Goal: Information Seeking & Learning: Learn about a topic

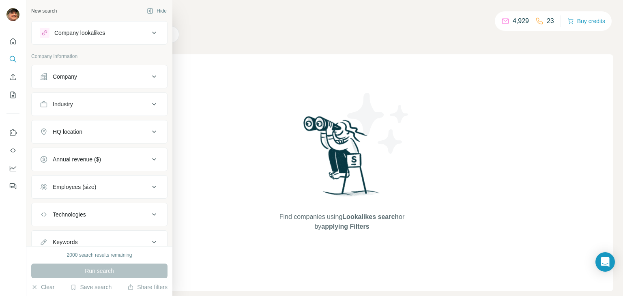
click at [125, 30] on div "Company lookalikes" at bounding box center [95, 33] width 110 height 10
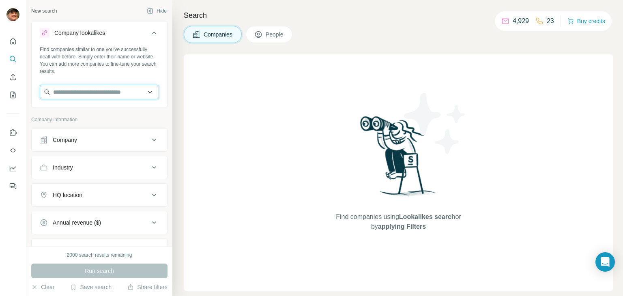
click at [102, 95] on input "text" at bounding box center [99, 92] width 119 height 15
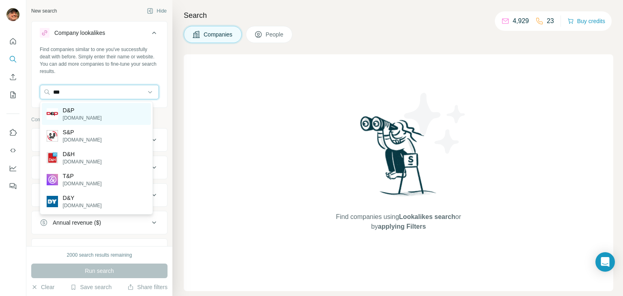
type input "***"
click at [88, 115] on p "[DOMAIN_NAME]" at bounding box center [82, 117] width 39 height 7
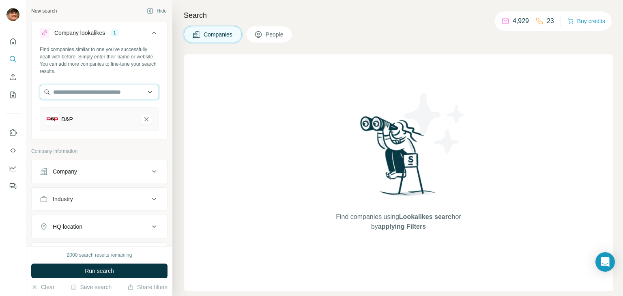
click at [83, 90] on input "text" at bounding box center [99, 92] width 119 height 15
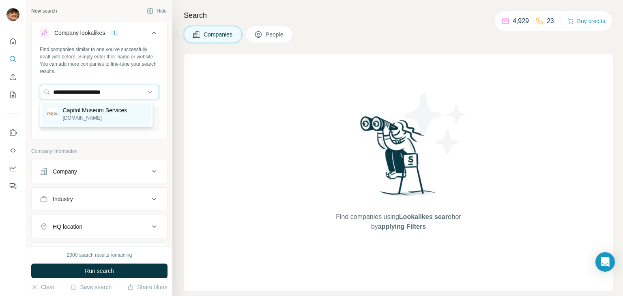
type input "**********"
click at [78, 111] on p "Capitol Museum Services" at bounding box center [95, 110] width 65 height 8
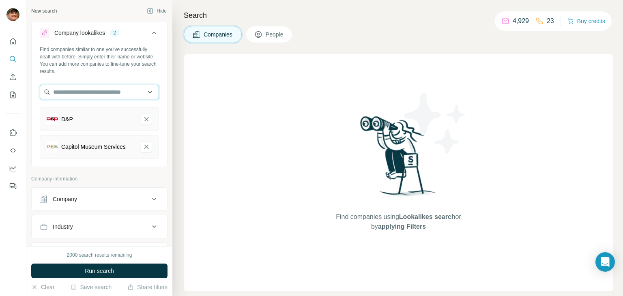
click at [88, 91] on input "text" at bounding box center [99, 92] width 119 height 15
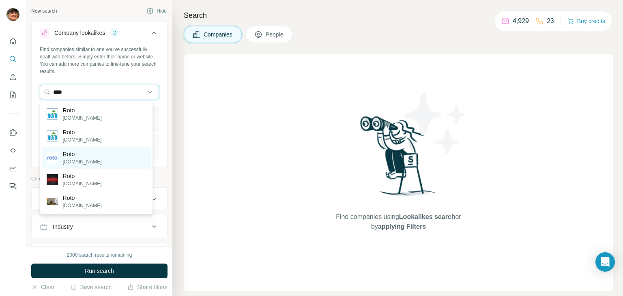
type input "****"
click at [84, 158] on div "Roto [DOMAIN_NAME]" at bounding box center [96, 158] width 109 height 22
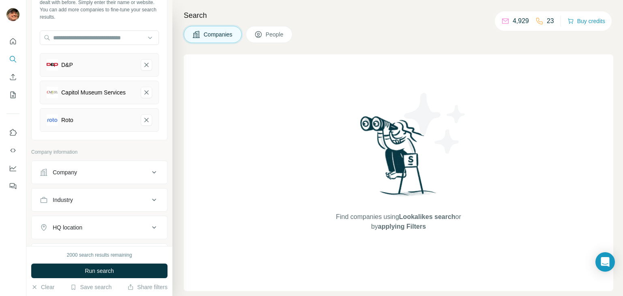
scroll to position [122, 0]
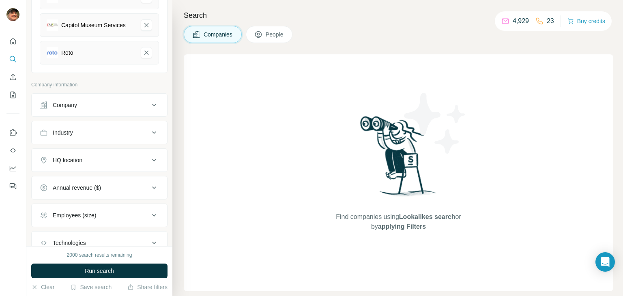
click at [104, 137] on div "Industry" at bounding box center [95, 133] width 110 height 8
click at [91, 156] on input at bounding box center [95, 153] width 100 height 9
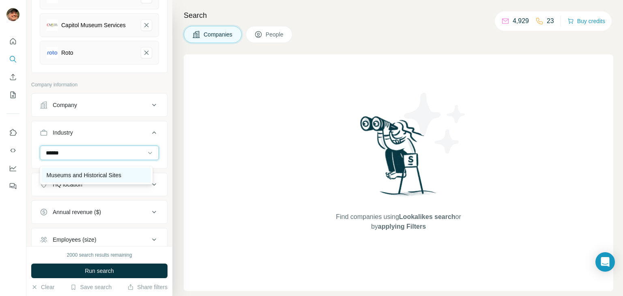
type input "******"
click at [109, 170] on div "Museums and Historical Sites" at bounding box center [96, 175] width 109 height 15
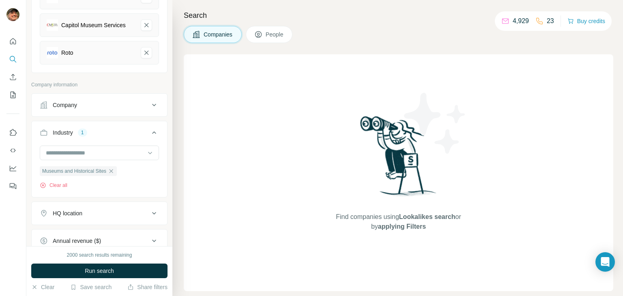
scroll to position [203, 0]
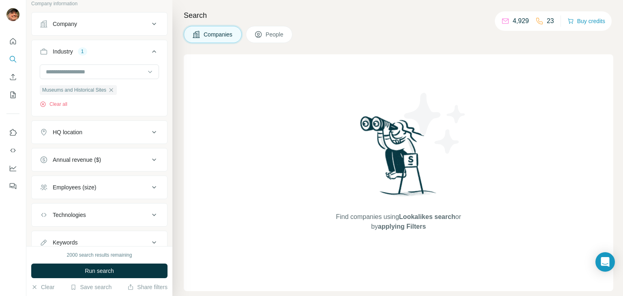
click at [112, 132] on div "HQ location" at bounding box center [95, 132] width 110 height 8
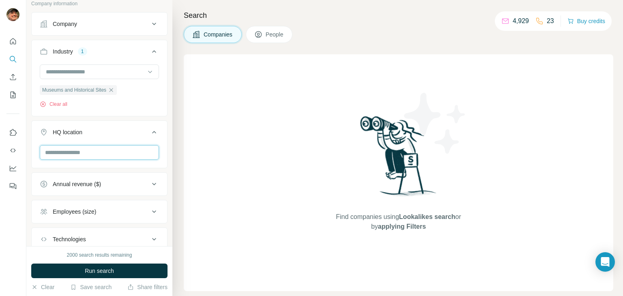
click at [98, 153] on input "text" at bounding box center [99, 152] width 119 height 15
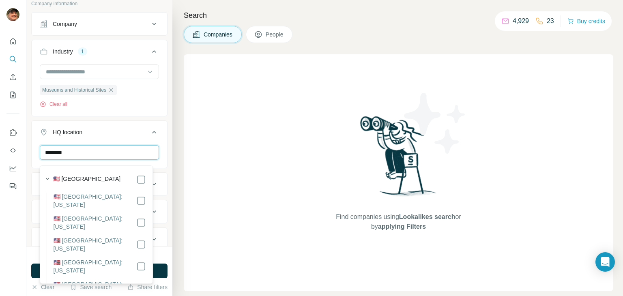
type input "********"
click at [128, 132] on button "HQ location 1" at bounding box center [100, 134] width 136 height 23
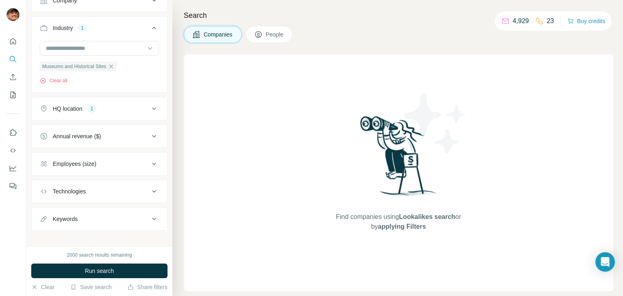
scroll to position [237, 0]
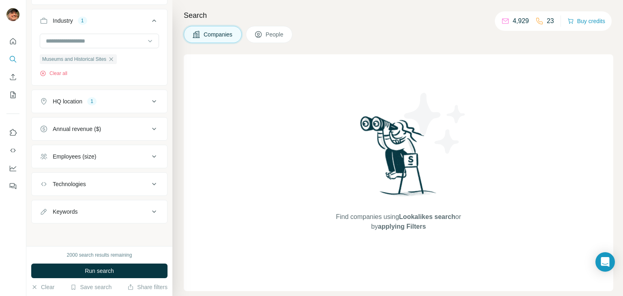
click at [117, 157] on div "Employees (size)" at bounding box center [95, 157] width 110 height 8
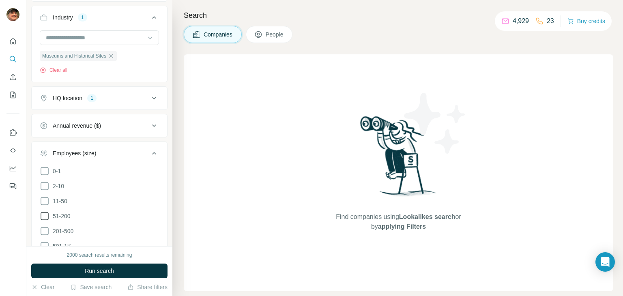
scroll to position [278, 0]
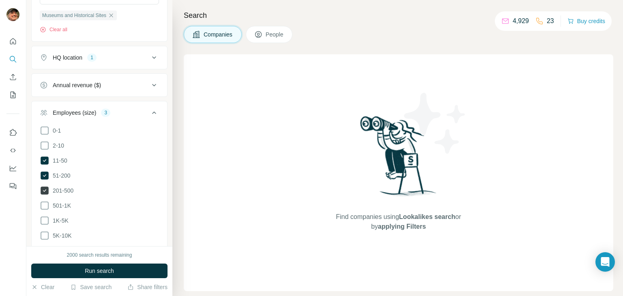
click at [70, 195] on span "201-500" at bounding box center [62, 191] width 24 height 8
click at [104, 263] on div "2000 search results remaining Run search Clear Save search Share filters" at bounding box center [99, 271] width 146 height 50
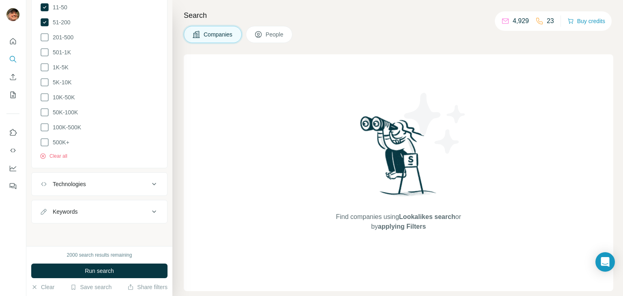
scroll to position [434, 0]
click at [104, 179] on button "Technologies" at bounding box center [100, 184] width 136 height 19
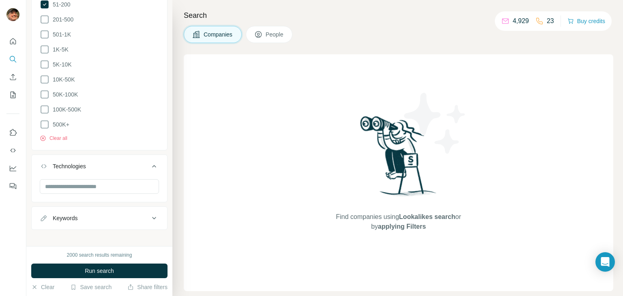
scroll to position [458, 0]
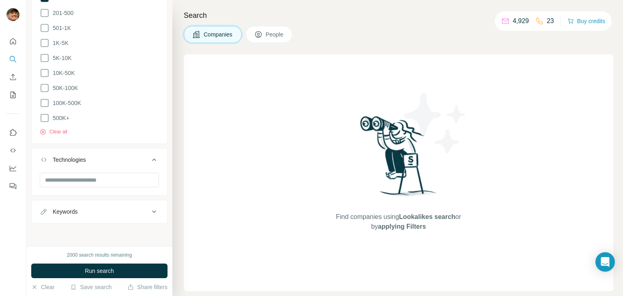
click at [116, 222] on div "Keywords" at bounding box center [99, 212] width 136 height 24
click at [117, 211] on div "Keywords" at bounding box center [95, 212] width 110 height 8
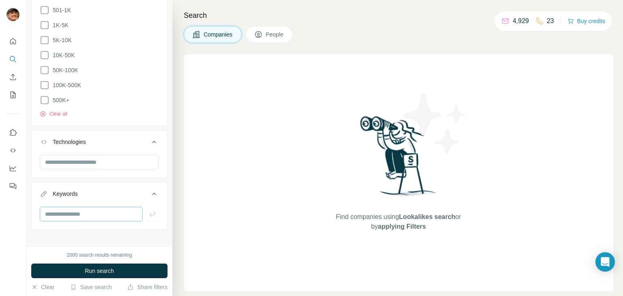
scroll to position [482, 0]
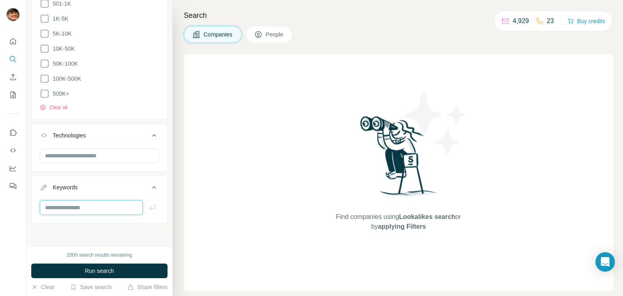
click at [93, 208] on input "text" at bounding box center [91, 208] width 103 height 15
type input "******"
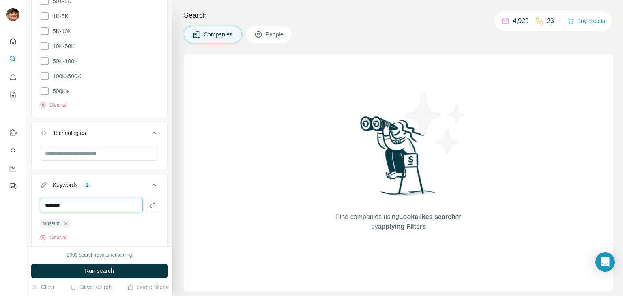
type input "*******"
type input "******"
type input "**********"
type input "*"
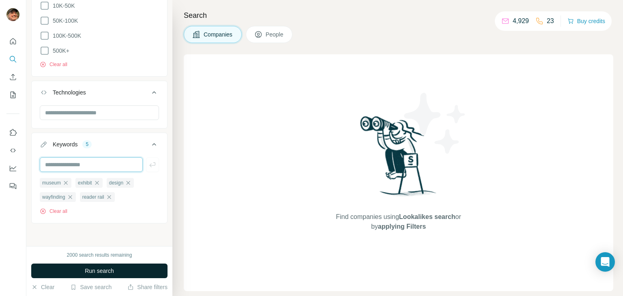
scroll to position [526, 0]
click at [113, 267] on span "Run search" at bounding box center [99, 271] width 29 height 8
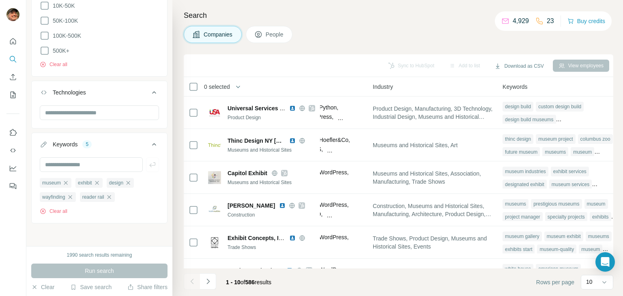
scroll to position [0, 554]
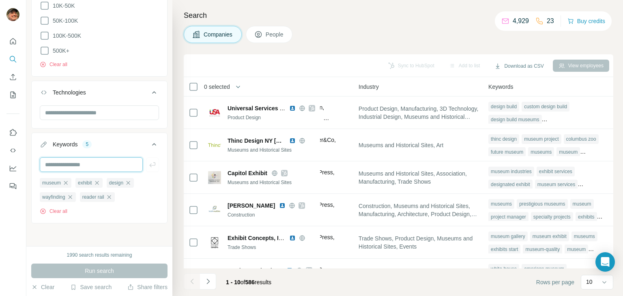
click at [62, 165] on input "text" at bounding box center [91, 164] width 103 height 15
type input "*******"
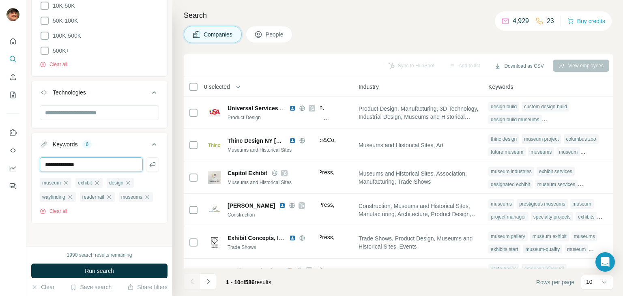
type input "**********"
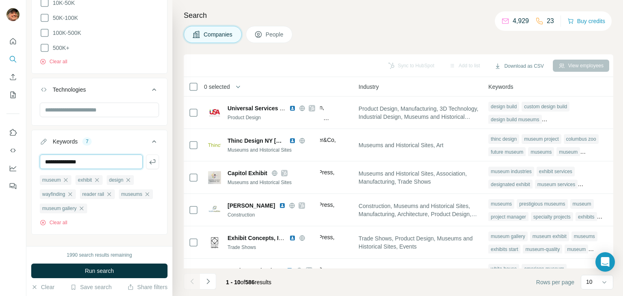
type input "**********"
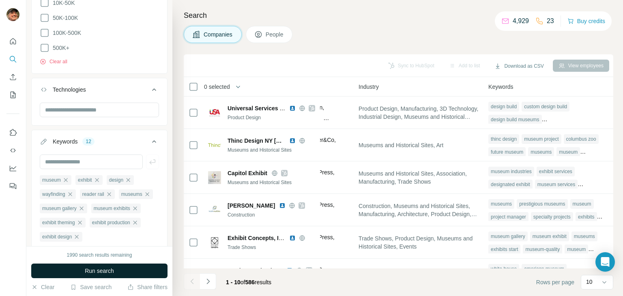
click at [124, 271] on button "Run search" at bounding box center [99, 271] width 136 height 15
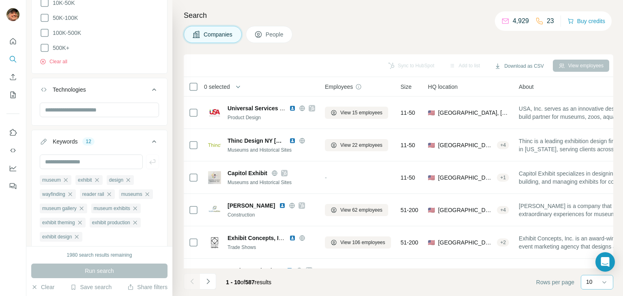
click at [587, 283] on p "10" at bounding box center [590, 282] width 6 height 8
click at [594, 221] on p "60" at bounding box center [591, 220] width 6 height 8
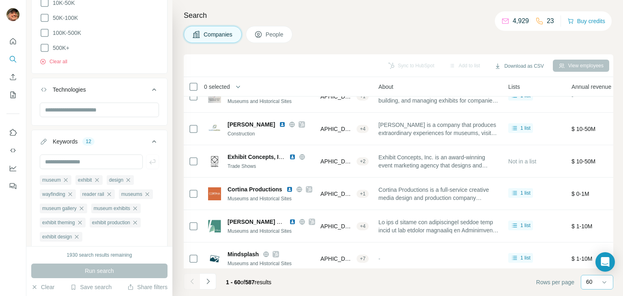
scroll to position [81, 93]
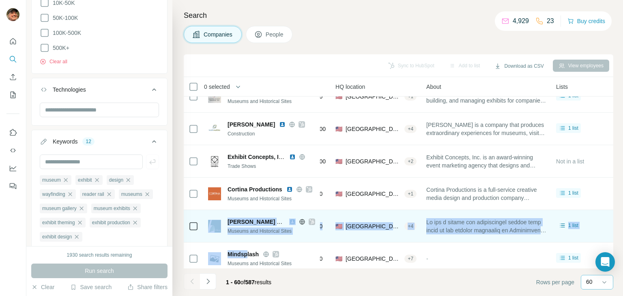
click at [0, 0] on tbody "Universal Services Associates Product Design View 15 employees 11-50 🇺🇸 [GEOGRA…" at bounding box center [0, 0] width 0 height 0
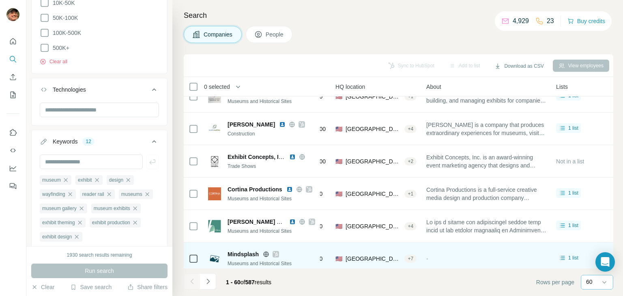
click at [449, 261] on div "-" at bounding box center [487, 259] width 120 height 22
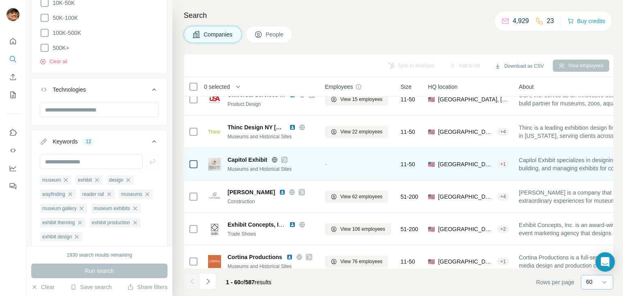
scroll to position [0, 0]
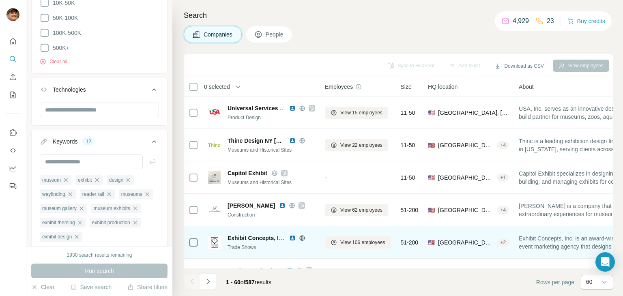
click at [304, 238] on icon at bounding box center [302, 238] width 5 height 0
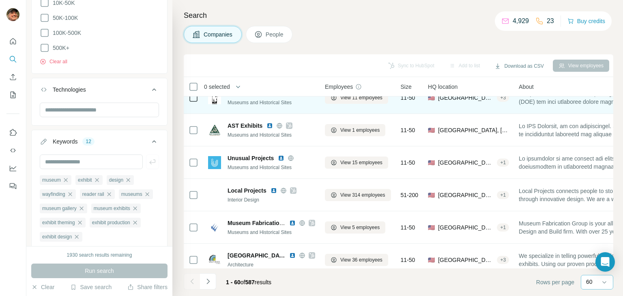
scroll to position [609, 0]
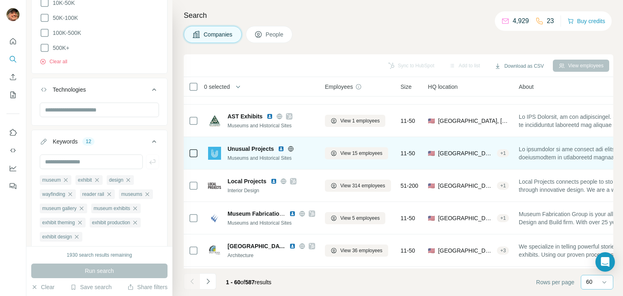
click at [293, 149] on icon at bounding box center [291, 149] width 5 height 0
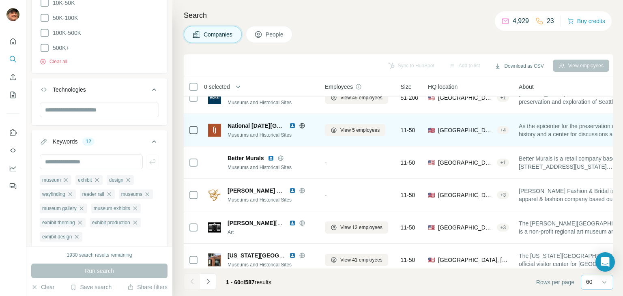
scroll to position [1421, 0]
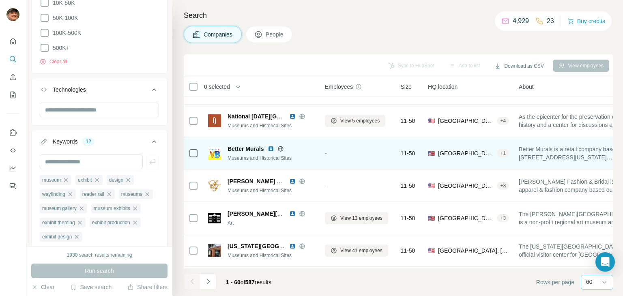
click at [280, 151] on icon at bounding box center [280, 148] width 5 height 5
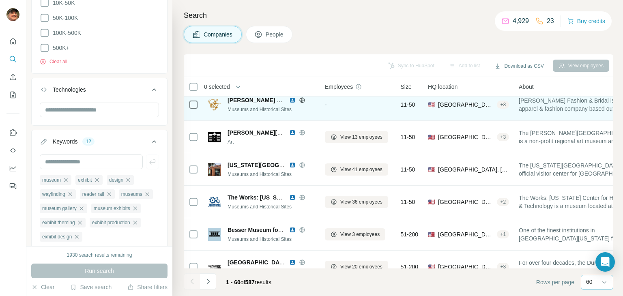
scroll to position [1461, 0]
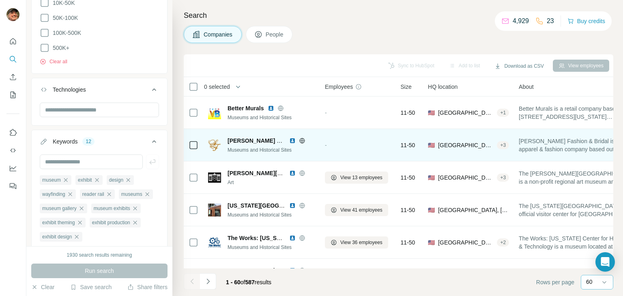
drag, startPoint x: 304, startPoint y: 140, endPoint x: 308, endPoint y: 145, distance: 6.9
click at [308, 145] on div "[PERSON_NAME] Fashion AND Bridal Museums and Historical Sites" at bounding box center [272, 145] width 88 height 17
click at [302, 142] on icon at bounding box center [302, 141] width 6 height 6
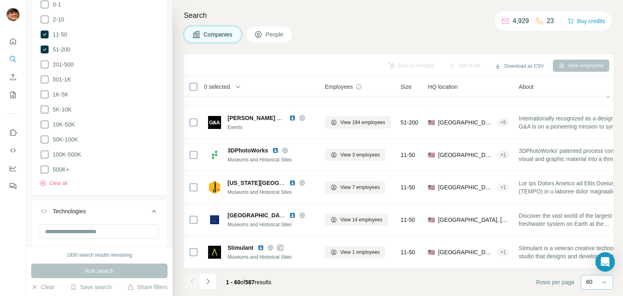
scroll to position [201, 0]
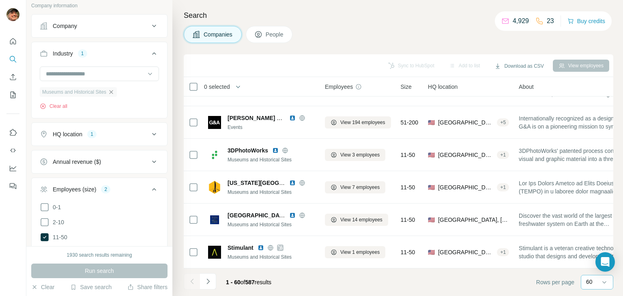
click at [114, 95] on icon "button" at bounding box center [111, 92] width 6 height 6
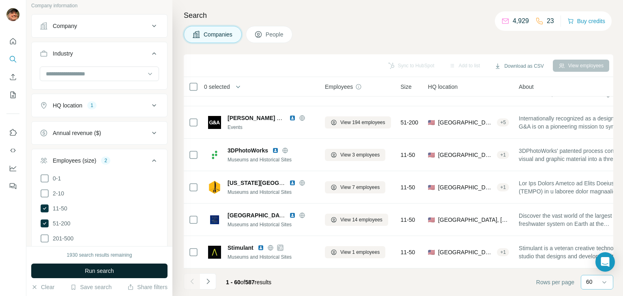
click at [94, 272] on span "Run search" at bounding box center [99, 271] width 29 height 8
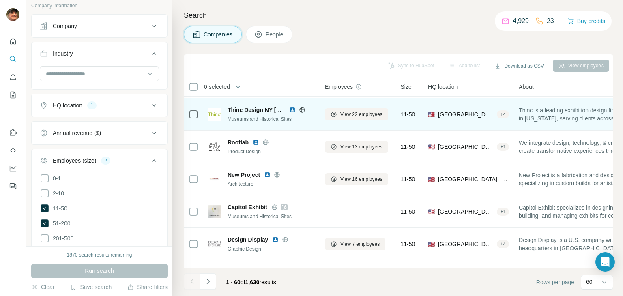
scroll to position [81, 0]
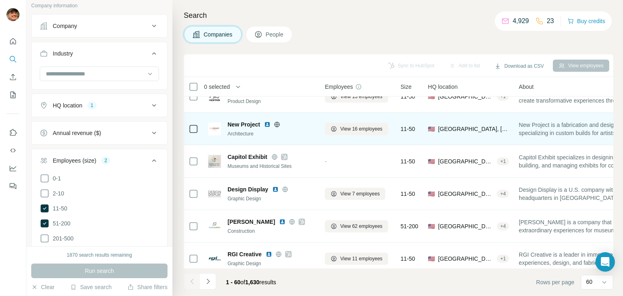
click at [276, 123] on icon at bounding box center [277, 124] width 5 height 5
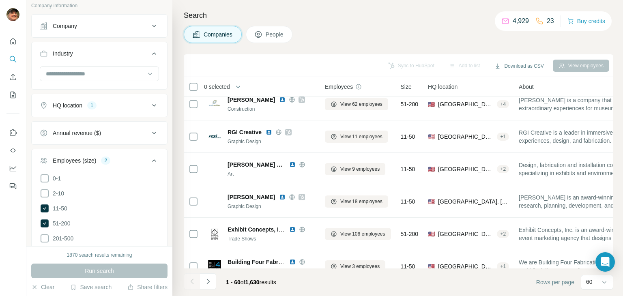
scroll to position [244, 0]
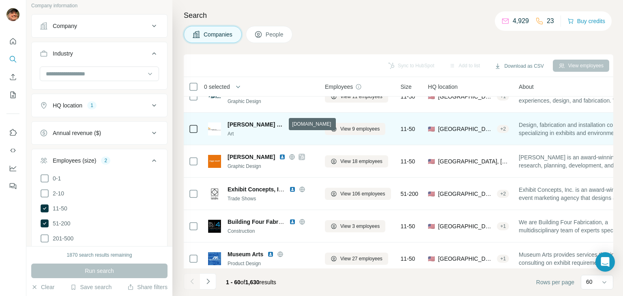
click at [300, 124] on icon at bounding box center [302, 124] width 5 height 0
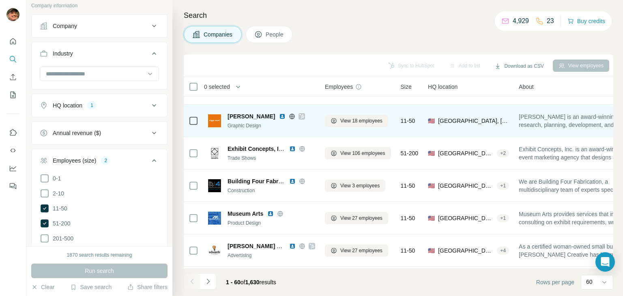
scroll to position [325, 0]
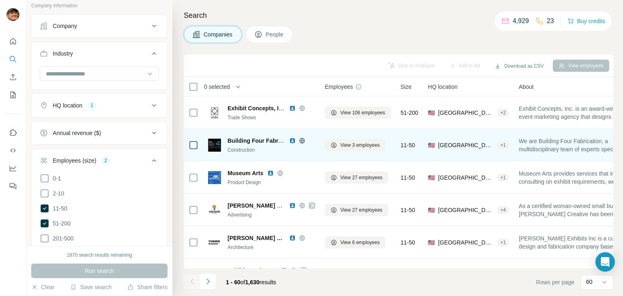
click at [300, 138] on icon at bounding box center [302, 141] width 6 height 6
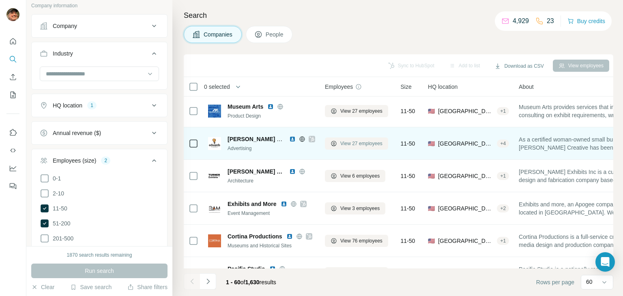
scroll to position [406, 0]
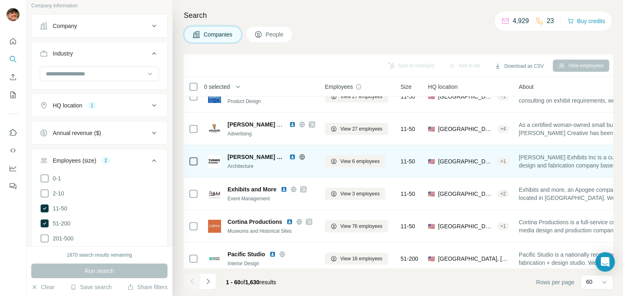
click at [300, 157] on icon at bounding box center [302, 156] width 5 height 5
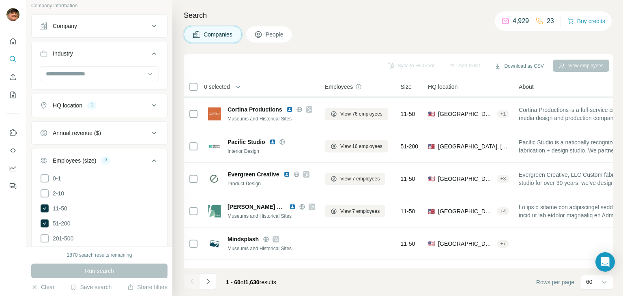
scroll to position [528, 0]
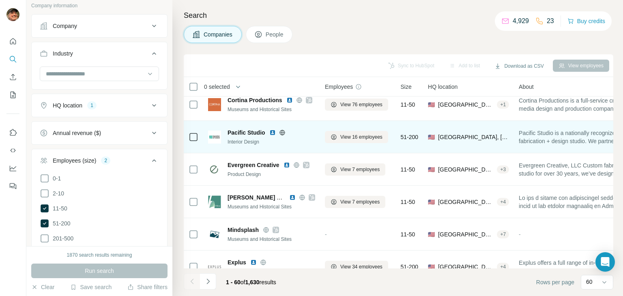
click at [285, 133] on icon at bounding box center [282, 132] width 6 height 6
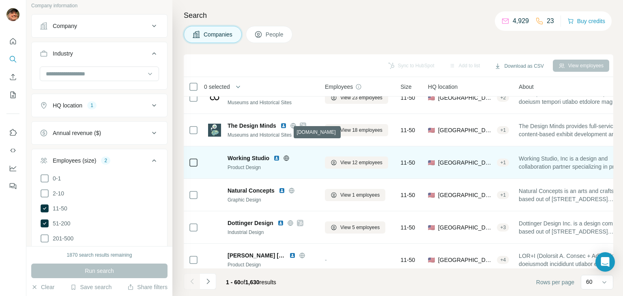
scroll to position [934, 0]
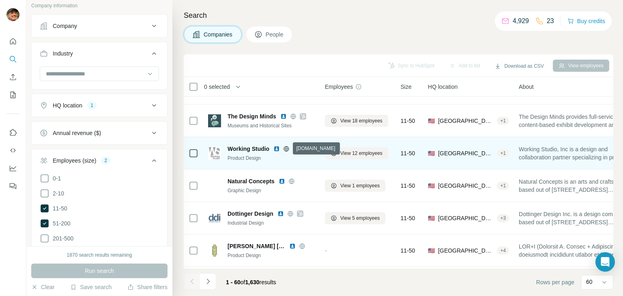
click at [286, 147] on icon at bounding box center [286, 149] width 6 height 6
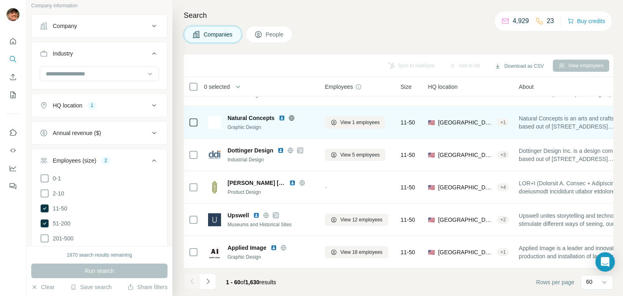
scroll to position [1015, 0]
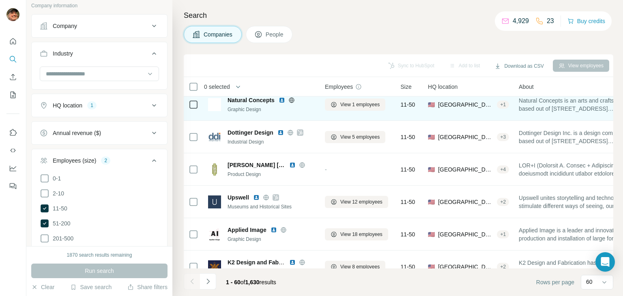
click at [295, 99] on icon at bounding box center [292, 100] width 6 height 6
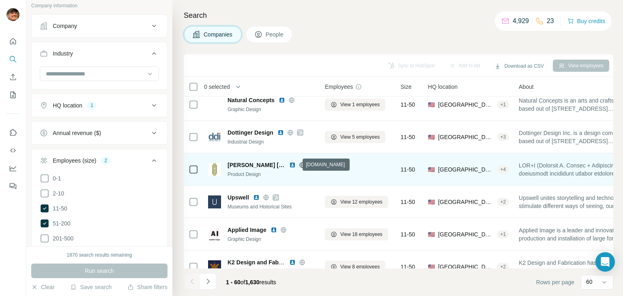
click at [301, 164] on icon at bounding box center [302, 164] width 2 height 5
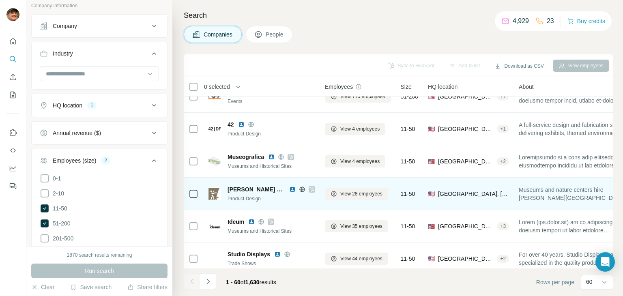
scroll to position [649, 0]
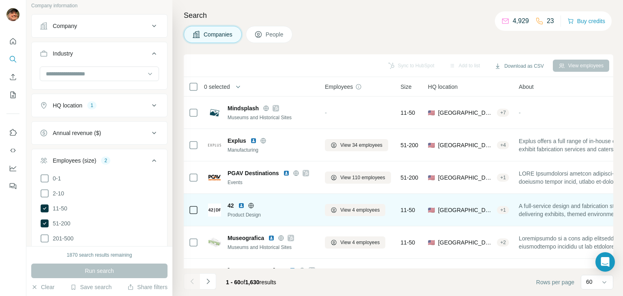
click at [252, 206] on icon at bounding box center [251, 206] width 6 height 6
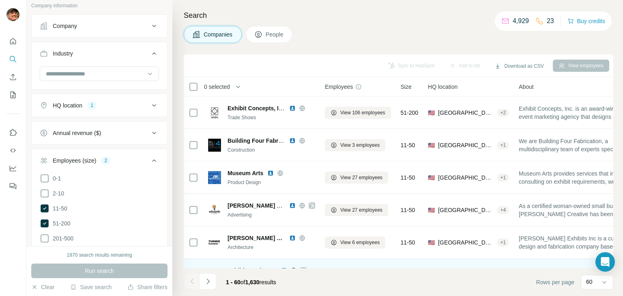
scroll to position [325, 0]
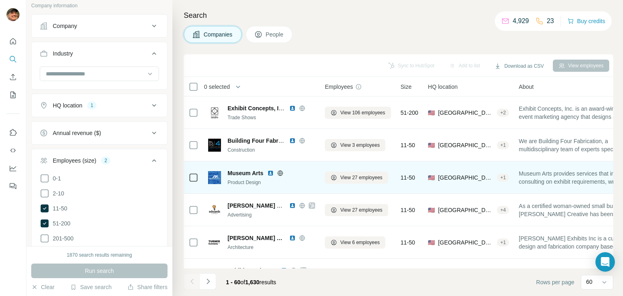
click at [280, 172] on icon at bounding box center [281, 172] width 2 height 5
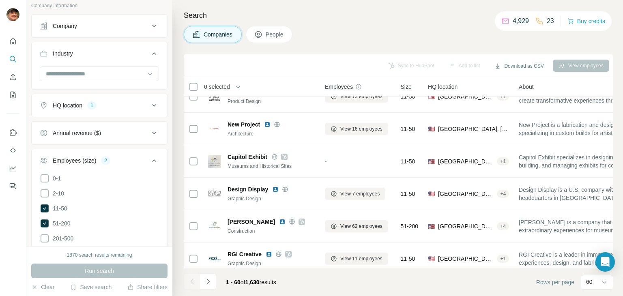
scroll to position [0, 0]
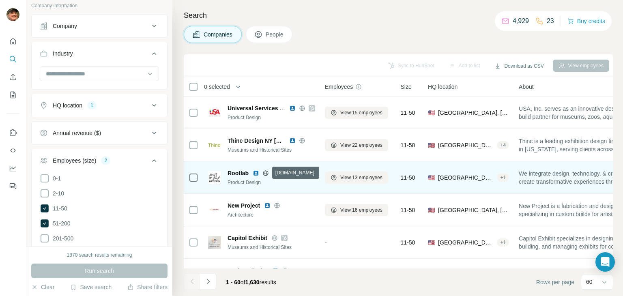
click at [265, 175] on icon at bounding box center [266, 173] width 6 height 6
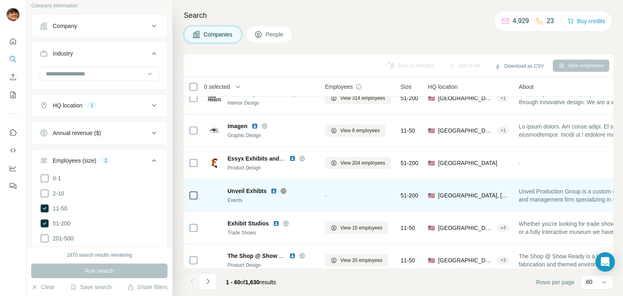
scroll to position [1780, 0]
